Goal: Complete application form: Complete application form

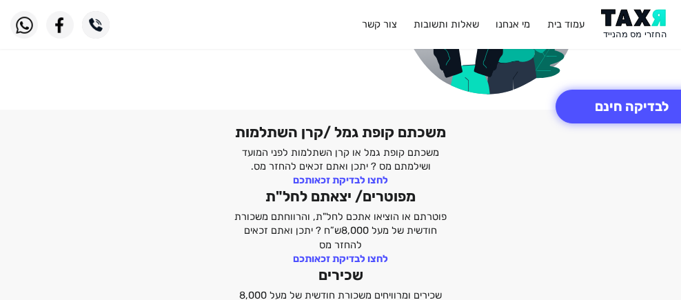
scroll to position [276, 0]
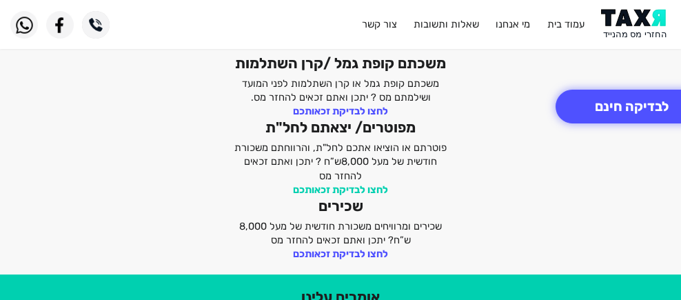
click at [375, 192] on link "לחצו לבדיקת זכאותכם" at bounding box center [340, 189] width 95 height 12
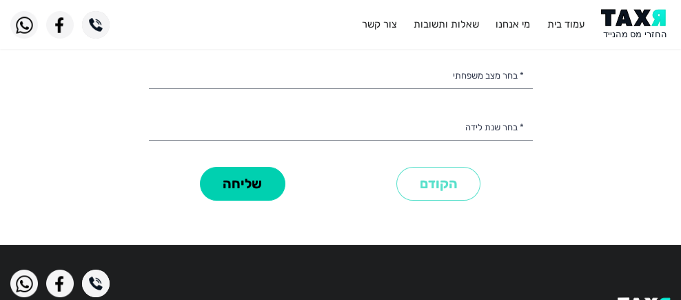
scroll to position [151, 0]
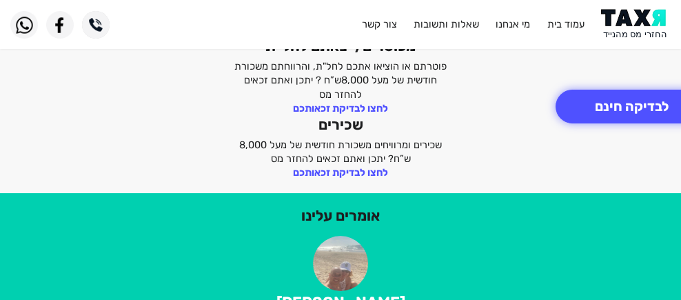
scroll to position [101, 0]
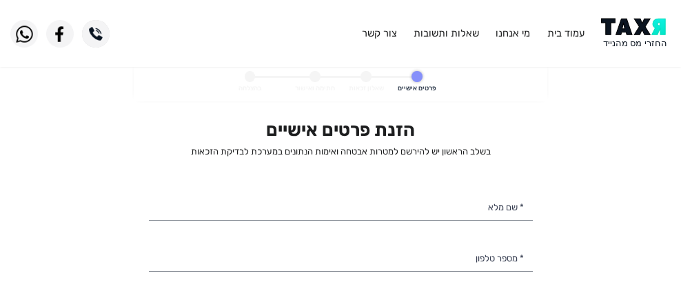
select select
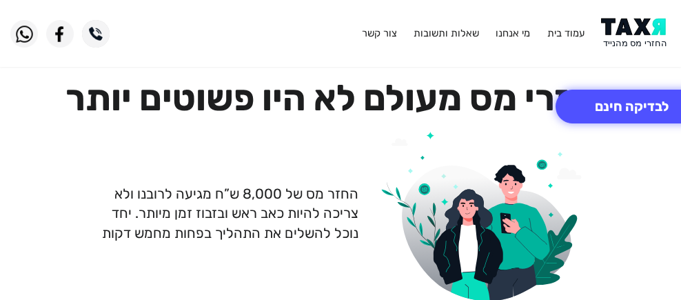
scroll to position [138, 0]
